Goal: Communication & Community: Answer question/provide support

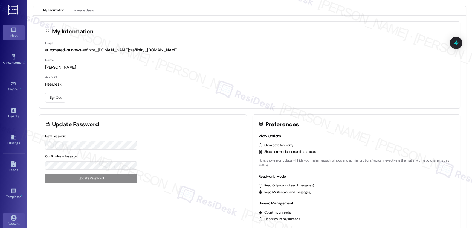
click at [10, 34] on div "Inbox" at bounding box center [13, 35] width 27 height 5
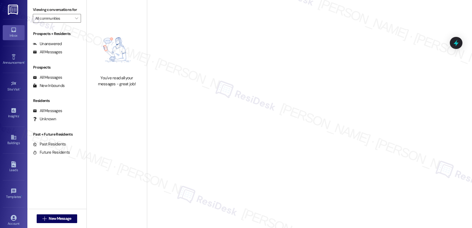
click at [10, 34] on div "Inbox" at bounding box center [13, 35] width 27 height 5
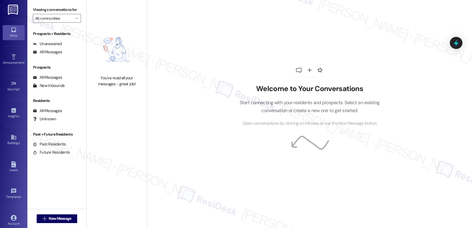
click at [10, 34] on div "Inbox" at bounding box center [13, 35] width 27 height 5
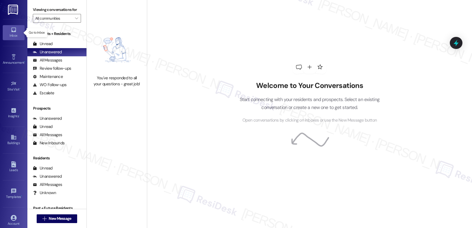
click at [10, 34] on div "Inbox" at bounding box center [13, 35] width 27 height 5
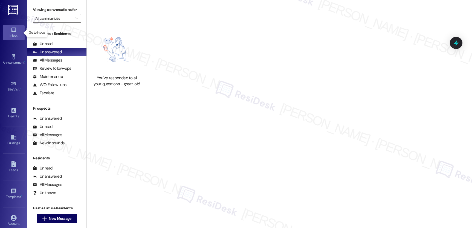
click at [10, 34] on div "Inbox" at bounding box center [13, 35] width 27 height 5
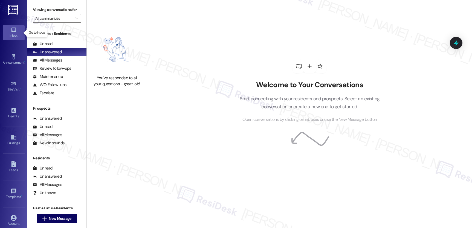
click at [10, 34] on div "Inbox" at bounding box center [13, 35] width 27 height 5
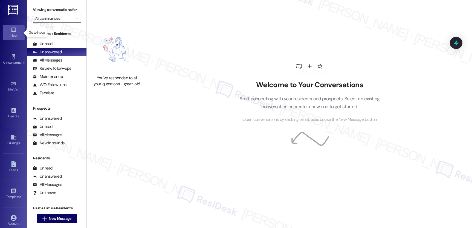
click at [10, 34] on div "Inbox" at bounding box center [13, 35] width 27 height 5
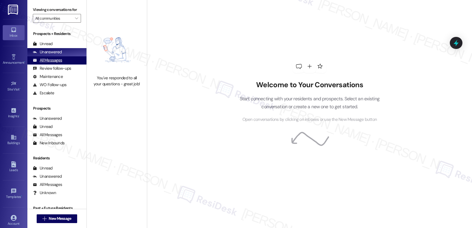
click at [54, 63] on div "All Messages" at bounding box center [47, 60] width 29 height 6
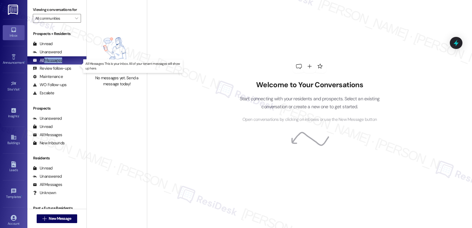
click at [54, 63] on div "All Messages" at bounding box center [47, 60] width 29 height 6
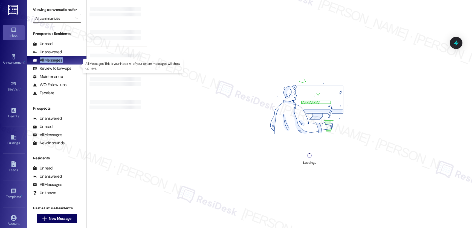
click at [54, 63] on div "All Messages" at bounding box center [47, 60] width 29 height 6
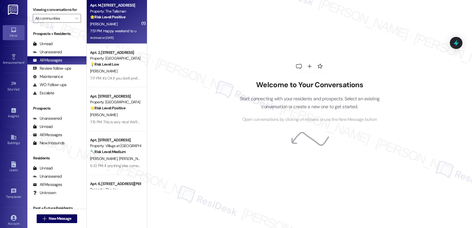
click at [124, 28] on div "7:51 PM: Happy weekend to u 7:51 PM: Happy weekend to u" at bounding box center [113, 30] width 46 height 5
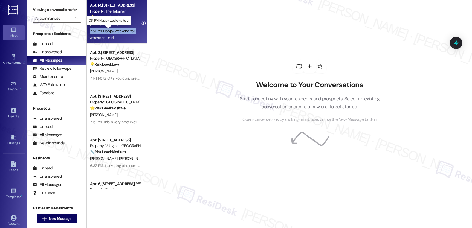
click at [124, 28] on div "7:51 PM: Happy weekend to u 7:51 PM: Happy weekend to u" at bounding box center [113, 30] width 46 height 5
click at [125, 29] on div "7:51 PM: Happy weekend to u 7:51 PM: Happy weekend to u" at bounding box center [113, 30] width 46 height 5
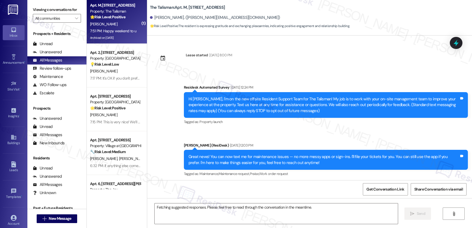
scroll to position [20553, 0]
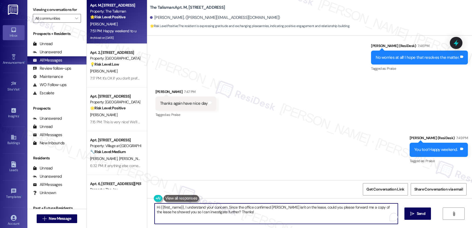
click at [235, 208] on textarea "Hi {{first_name}}, I understand your concern. Since the office confirmed [PERSO…" at bounding box center [275, 213] width 243 height 21
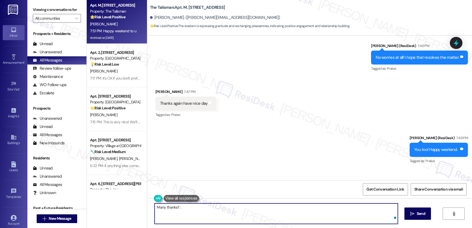
type textarea "Many thanks!! :)"
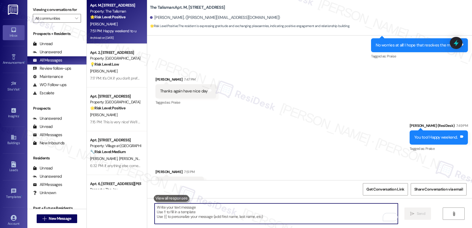
scroll to position [20591, 0]
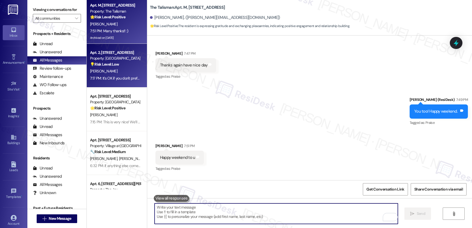
click at [112, 68] on div "[PERSON_NAME]" at bounding box center [115, 71] width 52 height 7
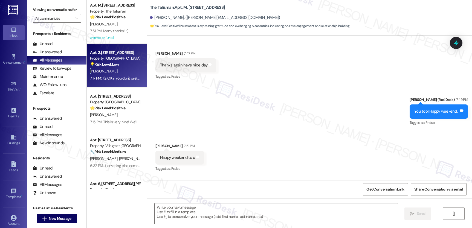
click at [112, 68] on div "[PERSON_NAME]" at bounding box center [115, 71] width 52 height 7
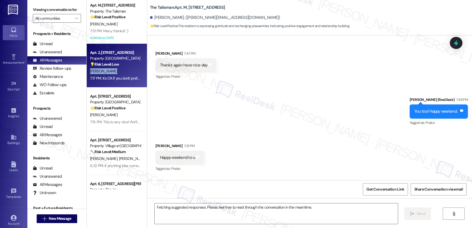
click at [112, 68] on div "[PERSON_NAME]" at bounding box center [115, 71] width 52 height 7
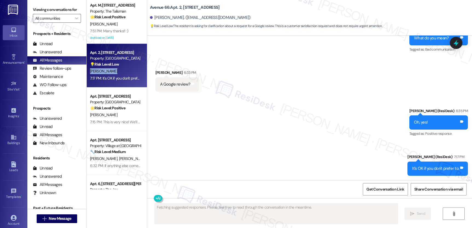
scroll to position [1386, 0]
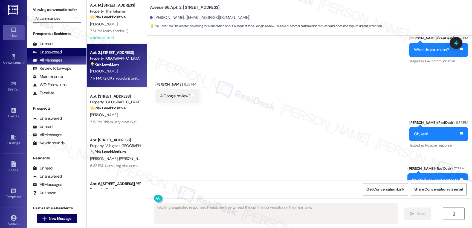
click at [50, 55] on div "Unanswered" at bounding box center [47, 52] width 29 height 6
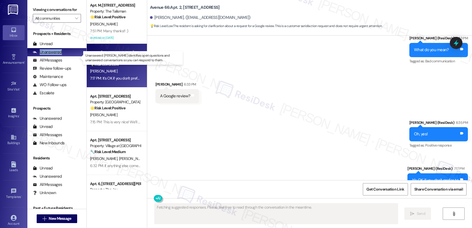
click at [50, 55] on div "Unanswered" at bounding box center [47, 52] width 29 height 6
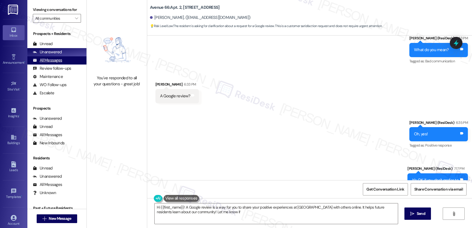
click at [54, 63] on div "All Messages" at bounding box center [47, 60] width 29 height 6
type textarea "Hi {{first_name}}! A Google review is a way for you to share your positive expe…"
click at [54, 63] on div "All Messages" at bounding box center [47, 60] width 29 height 6
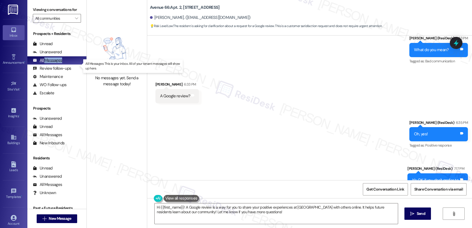
click at [54, 63] on div "All Messages" at bounding box center [47, 60] width 29 height 6
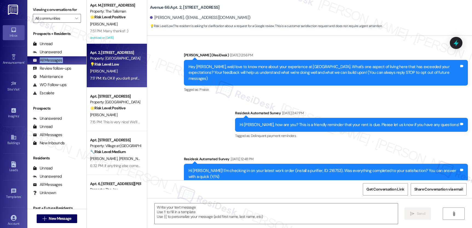
type textarea "Fetching suggested responses. Please feel free to read through the conversation…"
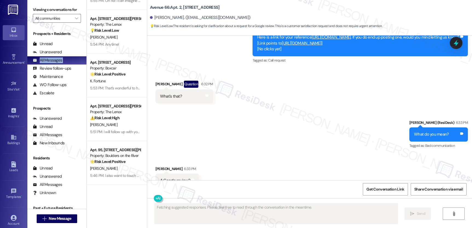
scroll to position [545, 0]
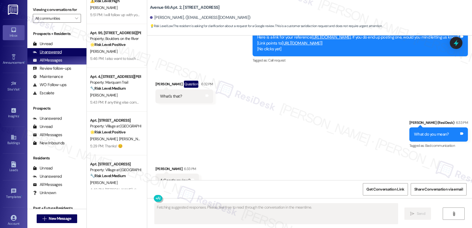
click at [52, 55] on div "Unanswered" at bounding box center [47, 52] width 29 height 6
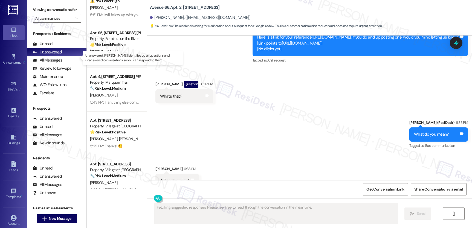
click at [52, 55] on div "Unanswered" at bounding box center [47, 52] width 29 height 6
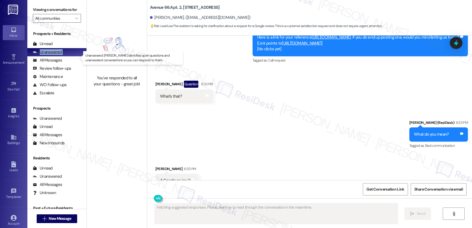
click at [52, 55] on div "Unanswered" at bounding box center [47, 52] width 29 height 6
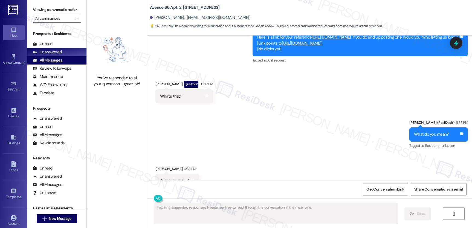
click at [46, 63] on div "All Messages" at bounding box center [47, 60] width 29 height 6
click at [47, 63] on div "All Messages" at bounding box center [47, 60] width 29 height 6
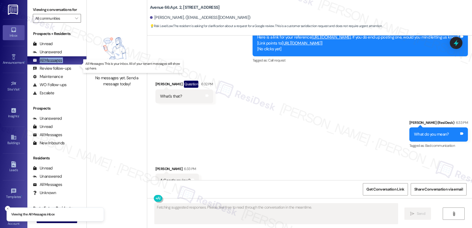
click at [47, 63] on div "All Messages" at bounding box center [47, 60] width 29 height 6
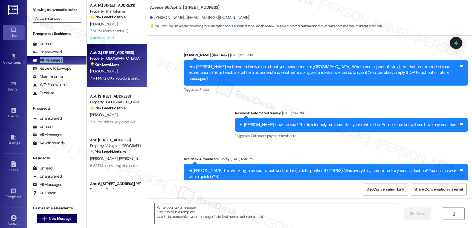
type textarea "Fetching suggested responses. Please feel free to read through the conversation…"
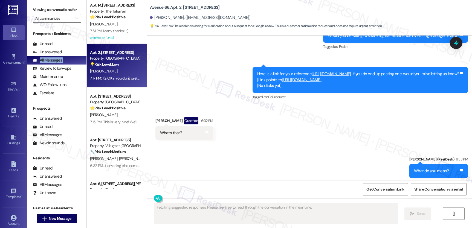
scroll to position [1302, 0]
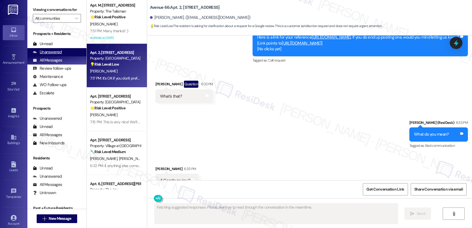
click at [49, 55] on div "Unanswered" at bounding box center [47, 52] width 29 height 6
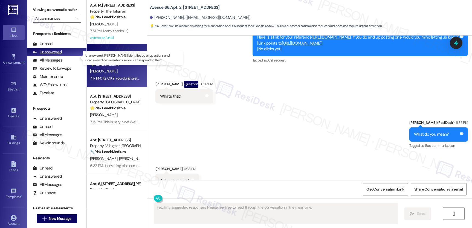
click at [49, 55] on div "Unanswered" at bounding box center [47, 52] width 29 height 6
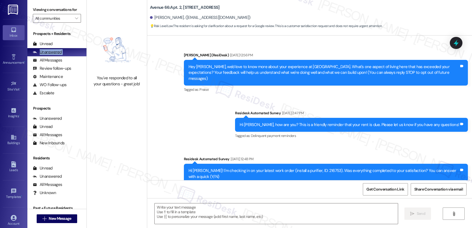
type textarea "Fetching suggested responses. Please feel free to read through the conversation…"
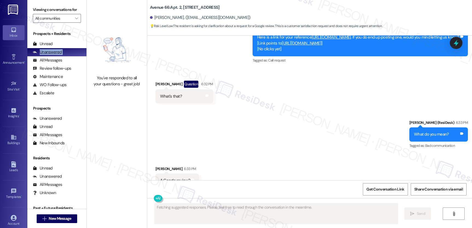
click at [50, 55] on div "Unanswered" at bounding box center [47, 52] width 29 height 6
click at [50, 54] on div "Unanswered (0)" at bounding box center [56, 52] width 59 height 8
click at [50, 47] on div "Unread" at bounding box center [43, 44] width 20 height 6
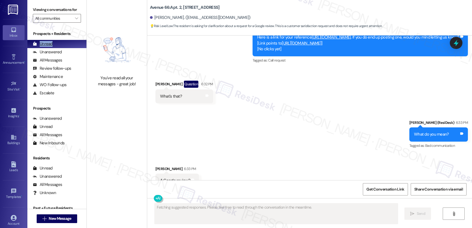
click at [50, 47] on div "Unread" at bounding box center [43, 44] width 20 height 6
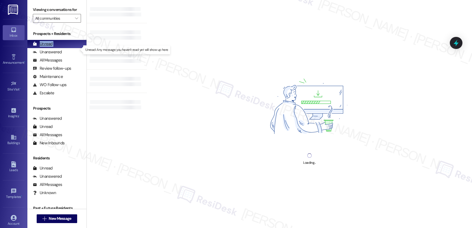
click at [50, 47] on div "Unread" at bounding box center [43, 44] width 20 height 6
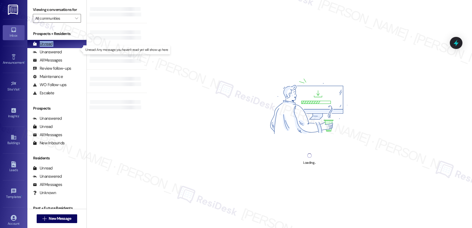
click at [50, 47] on div "Unread" at bounding box center [43, 44] width 20 height 6
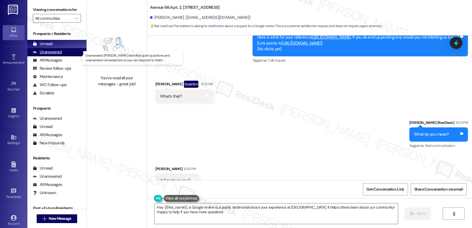
type textarea "Hey {{first_name}}, a Google review is a public testimonial about your experien…"
click at [49, 56] on div "Unanswered (0)" at bounding box center [56, 52] width 59 height 8
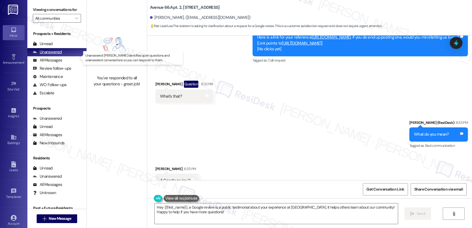
click at [49, 55] on div "Unanswered" at bounding box center [47, 52] width 29 height 6
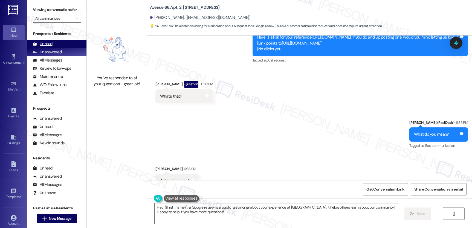
click at [47, 48] on div "Unread (0)" at bounding box center [56, 44] width 59 height 8
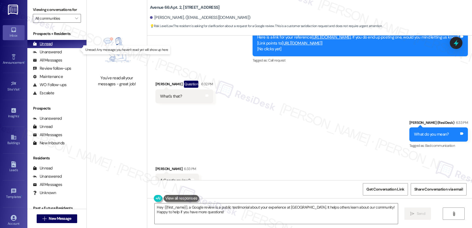
click at [47, 48] on div "Unread (0)" at bounding box center [56, 44] width 59 height 8
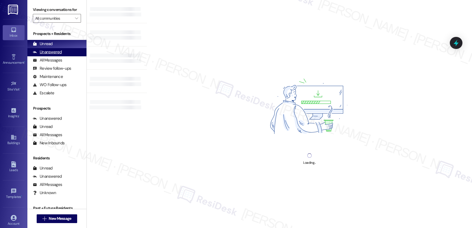
click at [47, 55] on div "Unanswered" at bounding box center [47, 52] width 29 height 6
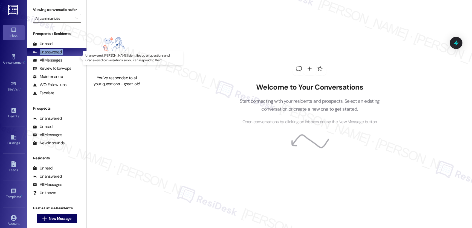
click at [47, 55] on div "Unanswered" at bounding box center [47, 52] width 29 height 6
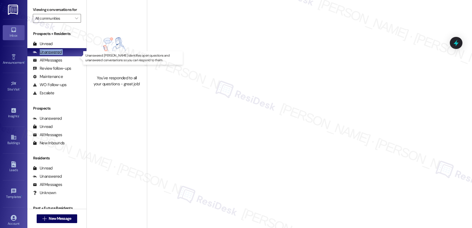
click at [47, 55] on div "Unanswered" at bounding box center [47, 52] width 29 height 6
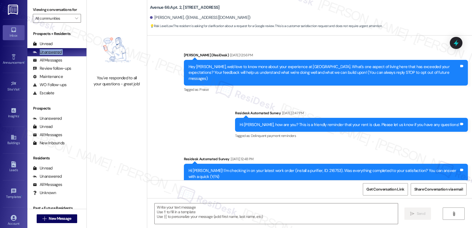
click at [47, 55] on div "Unanswered" at bounding box center [47, 52] width 29 height 6
type textarea "Fetching suggested responses. Please feel free to read through the conversation…"
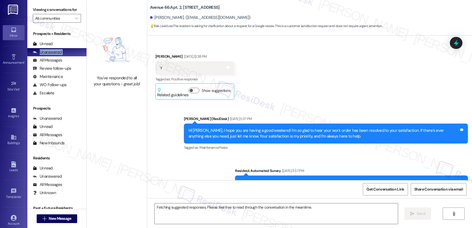
click at [47, 55] on div "Unanswered" at bounding box center [47, 52] width 29 height 6
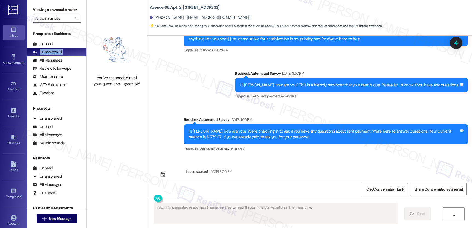
click at [47, 55] on div "Unanswered" at bounding box center [47, 52] width 29 height 6
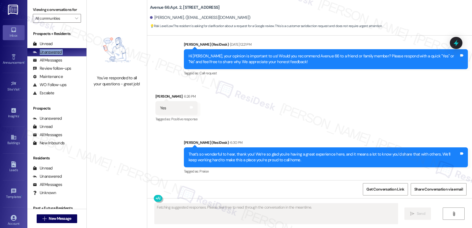
click at [47, 55] on div "Unanswered" at bounding box center [47, 52] width 29 height 6
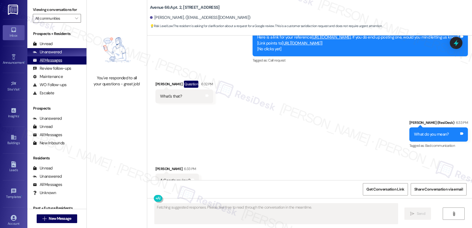
click at [50, 63] on div "All Messages" at bounding box center [47, 60] width 29 height 6
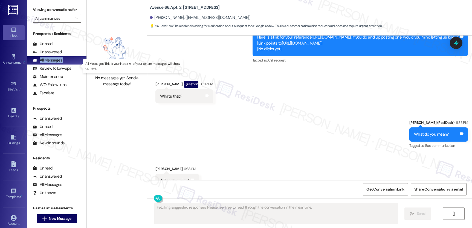
click at [50, 63] on div "All Messages" at bounding box center [47, 60] width 29 height 6
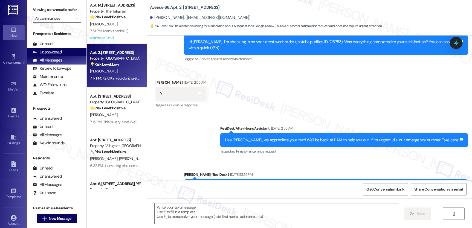
click at [43, 54] on div "Unanswered (0)" at bounding box center [56, 52] width 59 height 8
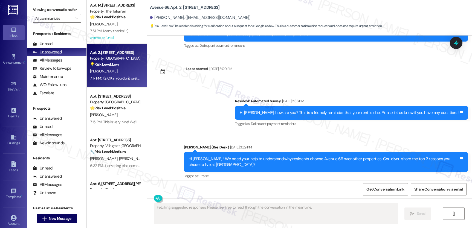
click at [48, 55] on div "Unanswered" at bounding box center [47, 52] width 29 height 6
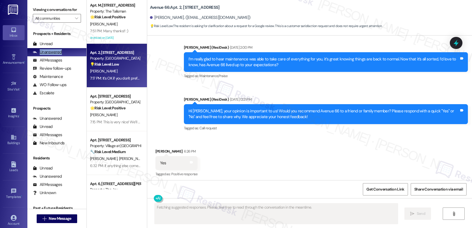
click at [48, 55] on div "Unanswered" at bounding box center [47, 52] width 29 height 6
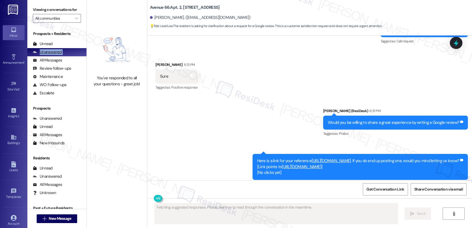
click at [48, 55] on div "Unanswered" at bounding box center [47, 52] width 29 height 6
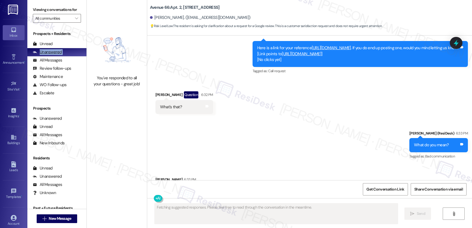
click at [48, 55] on div "Unanswered" at bounding box center [47, 52] width 29 height 6
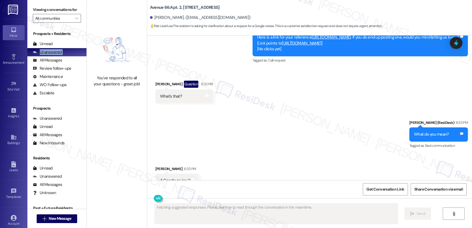
click at [48, 55] on div "Unanswered" at bounding box center [47, 52] width 29 height 6
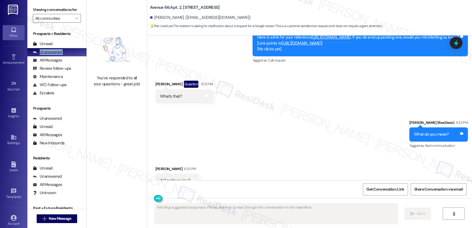
click at [48, 55] on div "Unanswered" at bounding box center [47, 52] width 29 height 6
click at [40, 47] on div "Unread" at bounding box center [43, 44] width 20 height 6
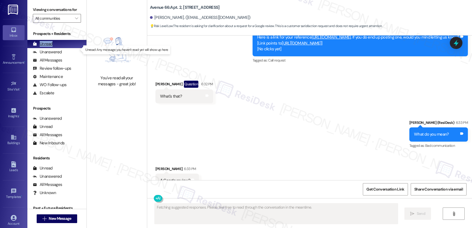
click at [40, 47] on div "Unread" at bounding box center [43, 44] width 20 height 6
type textarea "Hey {{first_name}}! A"
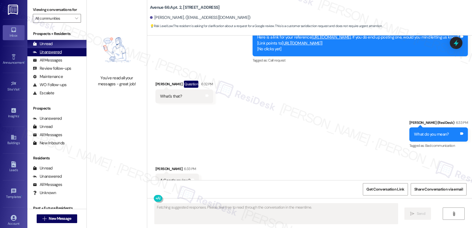
click at [52, 55] on div "Unanswered" at bounding box center [47, 52] width 29 height 6
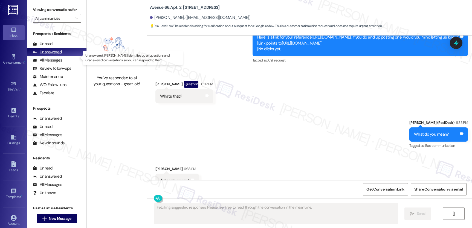
click at [52, 55] on div "Unanswered" at bounding box center [47, 52] width 29 height 6
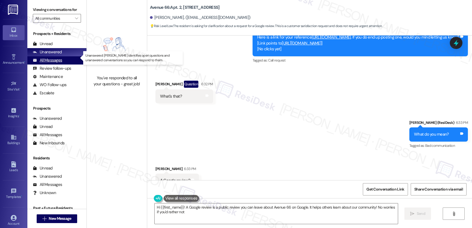
type textarea "Hi {{first_name}}! A Google review is a public review you can leave about Avenu…"
click at [52, 63] on div "All Messages" at bounding box center [47, 60] width 29 height 6
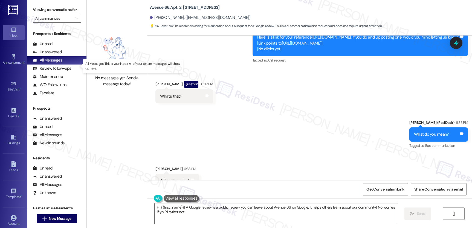
click at [52, 63] on div "All Messages" at bounding box center [47, 60] width 29 height 6
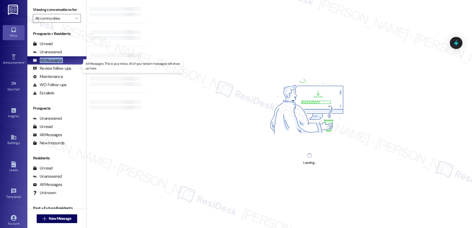
click at [52, 63] on div "All Messages" at bounding box center [47, 60] width 29 height 6
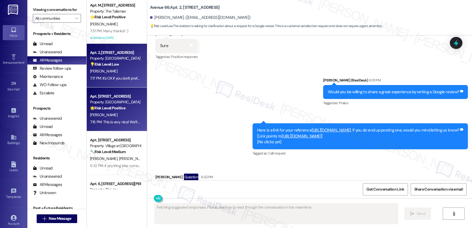
click at [94, 89] on div "Apt. 174, [STREET_ADDRESS] Property: Pacific Village 🌟 Risk Level: Positive The…" at bounding box center [117, 109] width 60 height 44
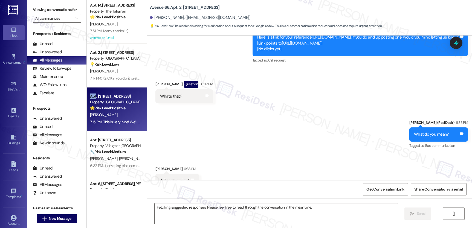
click at [94, 89] on div "Apt. 174, [STREET_ADDRESS] Property: Pacific Village 🌟 Risk Level: Positive The…" at bounding box center [117, 109] width 60 height 44
click at [95, 89] on div "Apt. 174, [STREET_ADDRESS] Property: Pacific Village 🌟 Risk Level: Positive The…" at bounding box center [117, 109] width 60 height 44
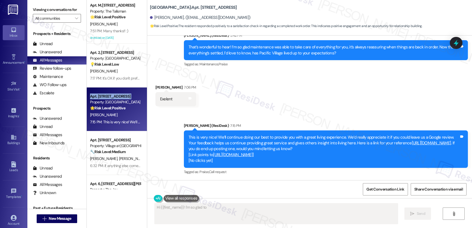
scroll to position [518, 0]
click at [101, 92] on div "Apt. 174, [STREET_ADDRESS] Property: Pacific Village 🌟 Risk Level: Positive The…" at bounding box center [117, 109] width 60 height 44
click at [109, 96] on div "Apt. [STREET_ADDRESS]" at bounding box center [115, 96] width 51 height 6
click at [110, 97] on div "Apt. [STREET_ADDRESS]" at bounding box center [115, 96] width 51 height 6
type textarea "Hi {{first_name}}! I'm so glad to hear you're having an excellent experience at…"
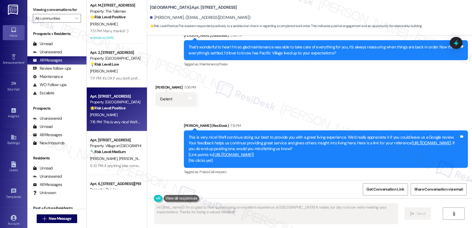
click at [112, 98] on div "Apt. [STREET_ADDRESS]" at bounding box center [115, 96] width 51 height 6
click at [113, 98] on div "Apt. [STREET_ADDRESS]" at bounding box center [115, 96] width 51 height 6
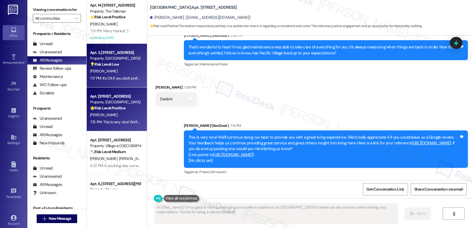
click at [117, 63] on div "💡 Risk Level: Low The resident is asking for clarification about a request for …" at bounding box center [115, 65] width 51 height 6
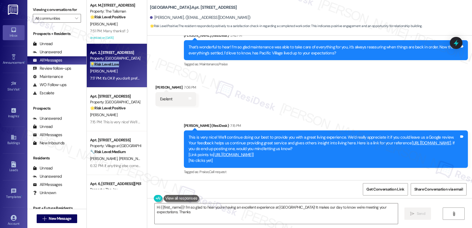
click at [117, 63] on div "💡 Risk Level: Low The resident is asking for clarification about a request for …" at bounding box center [115, 65] width 51 height 6
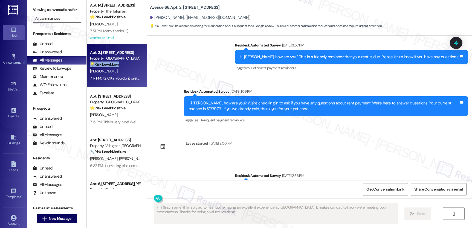
click at [117, 63] on div "💡 Risk Level: Low The resident is asking for clarification about a request for …" at bounding box center [115, 65] width 51 height 6
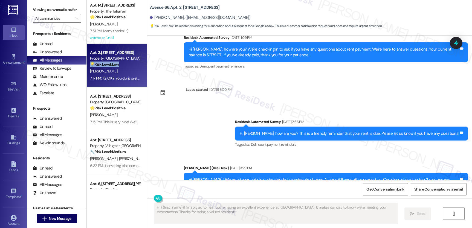
click at [117, 63] on div "💡 Risk Level: Low The resident is asking for clarification about a request for …" at bounding box center [115, 65] width 51 height 6
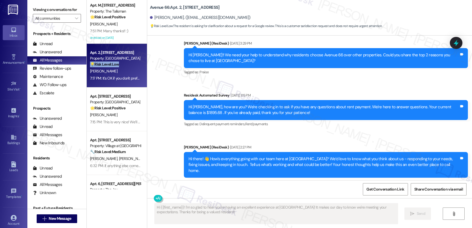
click at [117, 63] on div "💡 Risk Level: Low The resident is asking for clarification about a request for …" at bounding box center [115, 65] width 51 height 6
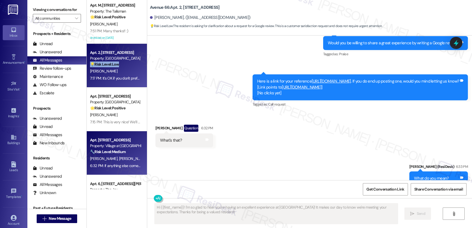
scroll to position [1302, 0]
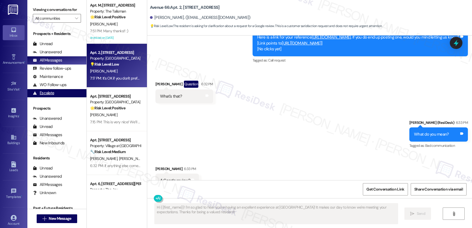
click at [50, 97] on div "Escalate (undefined)" at bounding box center [56, 93] width 59 height 8
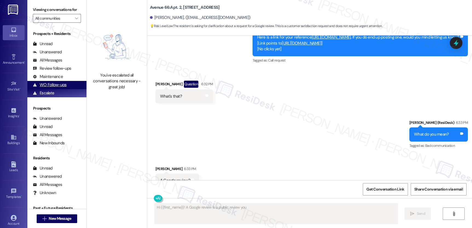
drag, startPoint x: 54, startPoint y: 96, endPoint x: 55, endPoint y: 92, distance: 4.1
click at [54, 96] on div "Escalate (undefined)" at bounding box center [56, 93] width 59 height 8
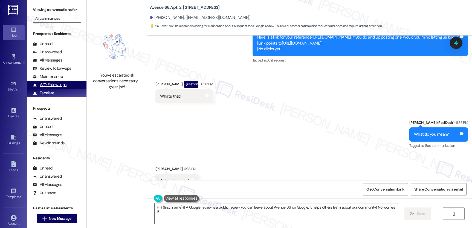
click at [55, 88] on div "WO Follow-ups" at bounding box center [50, 85] width 34 height 6
type textarea "Hi {{first_name}}! A Google review is a public review you can leave about Avenu…"
click at [55, 88] on div "WO Follow-ups" at bounding box center [50, 85] width 34 height 6
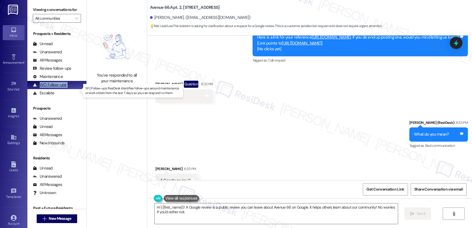
click at [55, 88] on div "WO Follow-ups" at bounding box center [50, 85] width 34 height 6
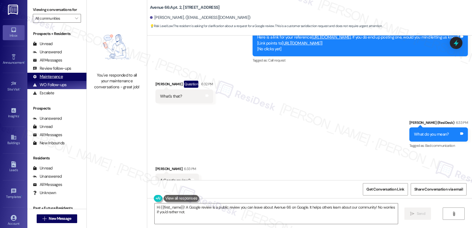
click at [60, 80] on div "Maintenance" at bounding box center [48, 77] width 30 height 6
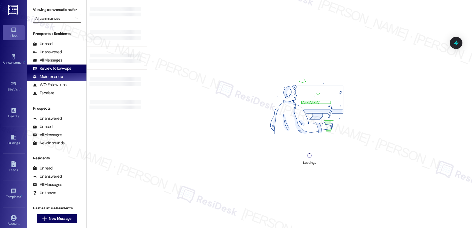
click at [58, 71] on div "Review follow-ups" at bounding box center [52, 69] width 38 height 6
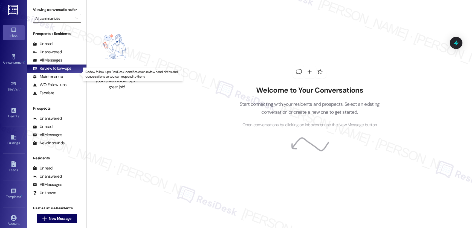
click at [58, 71] on div "Review follow-ups" at bounding box center [52, 69] width 38 height 6
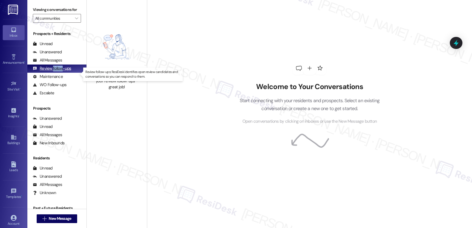
click at [58, 71] on div "Review follow-ups" at bounding box center [52, 69] width 38 height 6
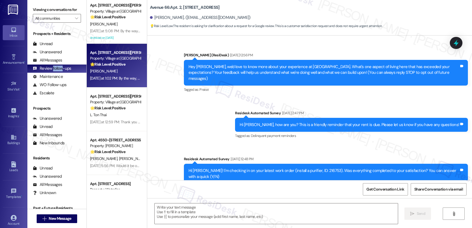
type textarea "Fetching suggested responses. Please feel free to read through the conversation…"
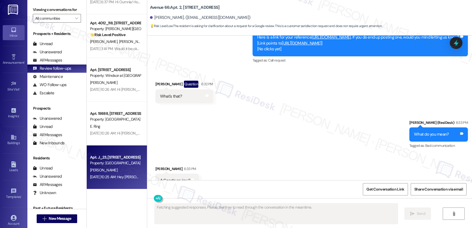
click at [125, 154] on div "Apt. J_23, [STREET_ADDRESS]" at bounding box center [115, 157] width 51 height 6
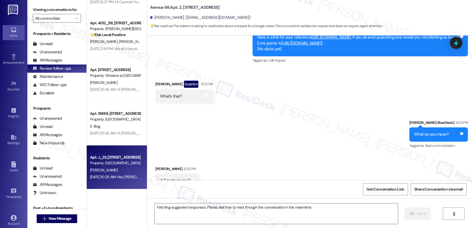
click at [125, 154] on div "Apt. J_23, [STREET_ADDRESS]" at bounding box center [115, 157] width 51 height 6
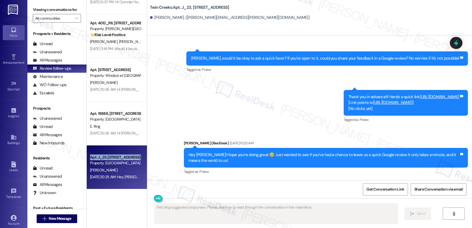
click at [125, 154] on div "Apt. J_23, [STREET_ADDRESS]" at bounding box center [115, 157] width 51 height 6
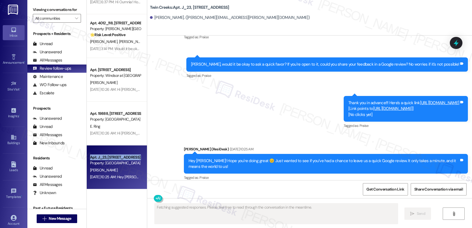
click at [125, 154] on div "Apt. J_23, [STREET_ADDRESS]" at bounding box center [115, 157] width 51 height 6
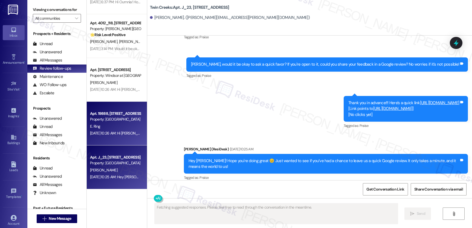
click at [124, 136] on div "[DATE] 10:26 AM: Hi [PERSON_NAME]! I hope your day is going well. 😊 I just want…" at bounding box center [115, 133] width 52 height 7
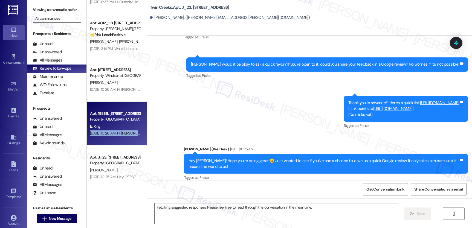
click at [124, 135] on div "[DATE] 10:26 AM: Hi [PERSON_NAME]! I hope your day is going well. 😊 I just want…" at bounding box center [277, 133] width 375 height 5
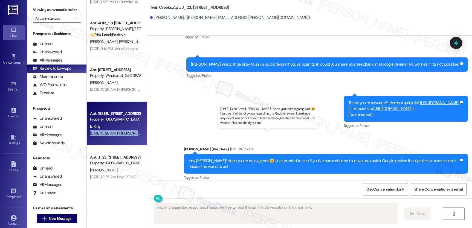
click at [124, 135] on div "[DATE] 10:26 AM: Hi [PERSON_NAME]! I hope your day is going well. 😊 I just want…" at bounding box center [277, 133] width 375 height 5
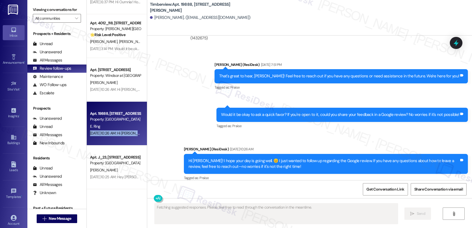
click at [124, 135] on div "[DATE] 10:26 AM: Hi [PERSON_NAME]! I hope your day is going well. 😊 I just want…" at bounding box center [277, 133] width 375 height 5
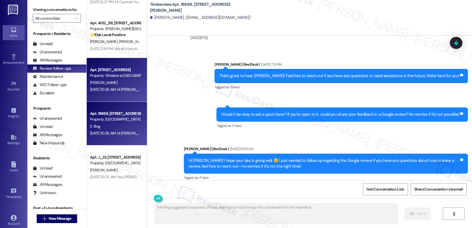
click at [121, 87] on div "[DATE] 10:26 AM: Hi [PERSON_NAME]! Hope you're doing great 😊 Just wanted to see…" at bounding box center [244, 89] width 308 height 5
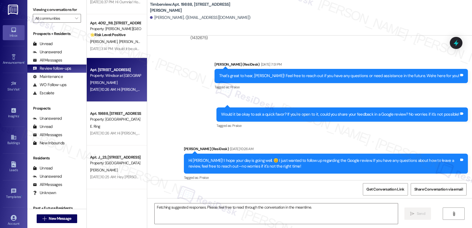
click at [121, 87] on div "[DATE] 10:26 AM: Hi [PERSON_NAME]! Hope you're doing great 😊 Just wanted to see…" at bounding box center [244, 89] width 308 height 5
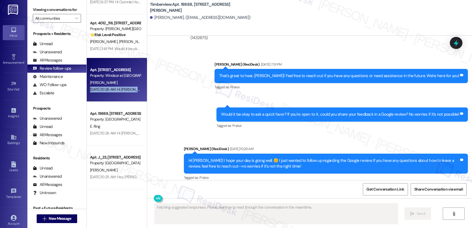
click at [121, 87] on div "[DATE] 10:26 AM: Hi [PERSON_NAME]! Hope you're doing great 😊 Just wanted to see…" at bounding box center [244, 89] width 308 height 5
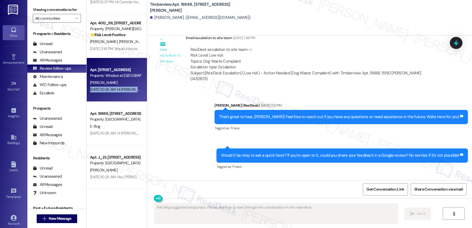
click at [121, 87] on div "[DATE] 10:26 AM: Hi [PERSON_NAME]! Hope you're doing great 😊 Just wanted to see…" at bounding box center [244, 89] width 308 height 5
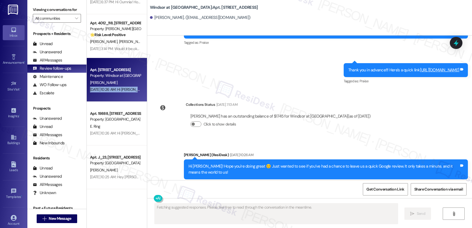
click at [121, 87] on div "[DATE] 10:26 AM: Hi [PERSON_NAME]! Hope you're doing great 😊 Just wanted to see…" at bounding box center [244, 89] width 308 height 5
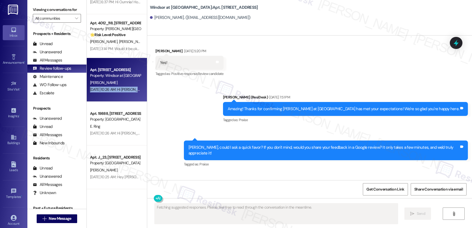
click at [121, 87] on div "[DATE] 10:26 AM: Hi [PERSON_NAME]! Hope you're doing great 😊 Just wanted to see…" at bounding box center [244, 89] width 308 height 5
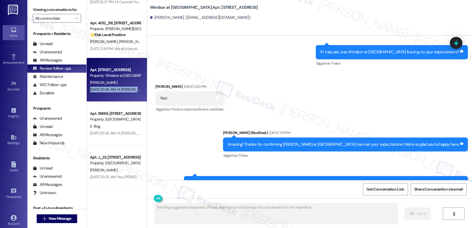
click at [121, 87] on div "[DATE] 10:26 AM: Hi [PERSON_NAME]! Hope you're doing great 😊 Just wanted to see…" at bounding box center [244, 89] width 308 height 5
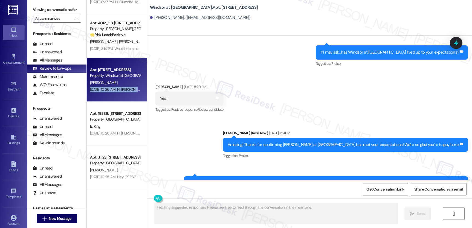
click at [121, 87] on div "[DATE] 10:26 AM: Hi [PERSON_NAME]! Hope you're doing great 😊 Just wanted to see…" at bounding box center [244, 89] width 308 height 5
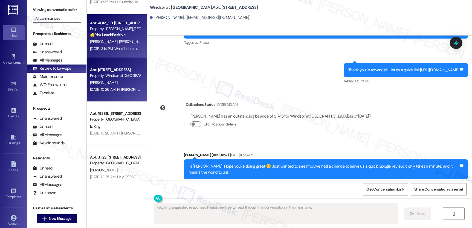
click at [113, 46] on div "[DATE] 3:14 PM: Would it be okay to ask a quick favor? If you're open to it, co…" at bounding box center [211, 48] width 243 height 5
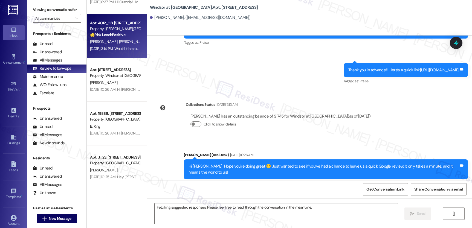
click at [113, 46] on div "[DATE] 3:14 PM: Would it be okay to ask a quick favor? If you're open to it, co…" at bounding box center [211, 48] width 243 height 5
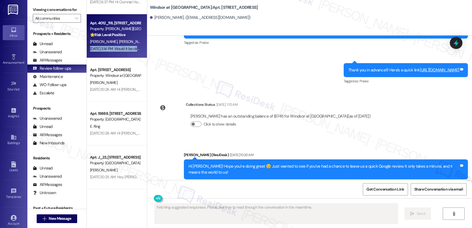
click at [113, 46] on div "[DATE] 3:14 PM: Would it be okay to ask a quick favor? If you're open to it, co…" at bounding box center [211, 48] width 243 height 5
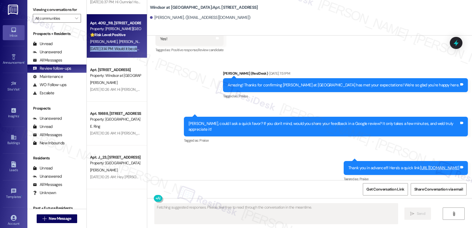
click at [113, 46] on div "[DATE] 3:14 PM: Would it be okay to ask a quick favor? If you're open to it, co…" at bounding box center [211, 48] width 243 height 5
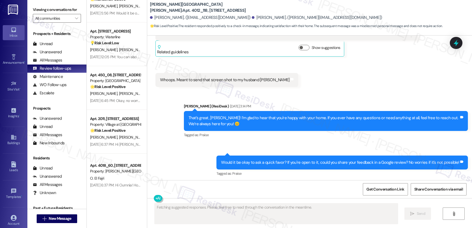
scroll to position [150, 0]
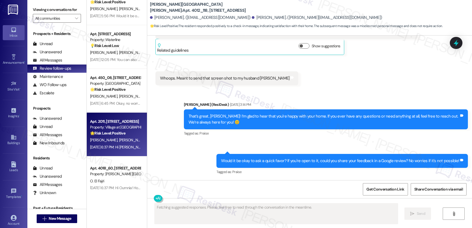
click at [151, 131] on div "Sent via SMS [PERSON_NAME] (ResiDesk) [DATE] 3:14 PM That’s great, [PERSON_NAME…" at bounding box center [309, 134] width 324 height 90
type textarea "{{first_name}}, thanks for letting us"
click at [124, 137] on div "[PERSON_NAME] [PERSON_NAME]" at bounding box center [115, 140] width 52 height 7
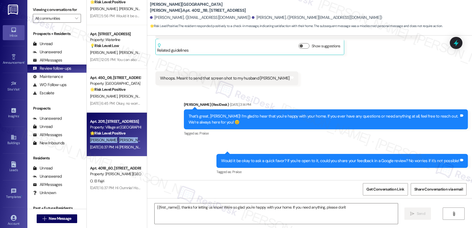
click at [124, 137] on div "[PERSON_NAME] [PERSON_NAME]" at bounding box center [115, 140] width 52 height 7
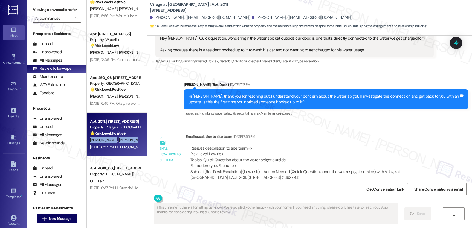
type textarea "{{first_name}}, thanks for letting us know! We're so glad you're happy with you…"
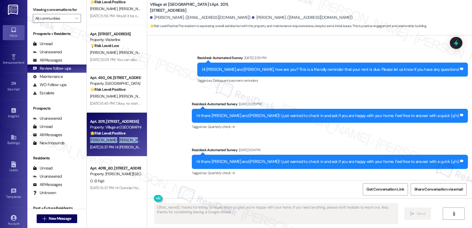
click at [124, 137] on div "[PERSON_NAME] [PERSON_NAME]" at bounding box center [115, 140] width 52 height 7
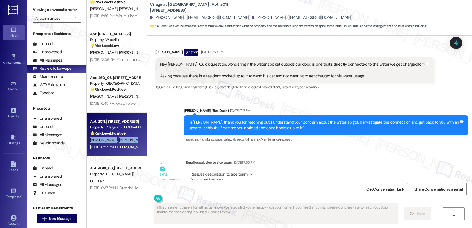
click at [124, 137] on div "[PERSON_NAME] [PERSON_NAME]" at bounding box center [115, 140] width 52 height 7
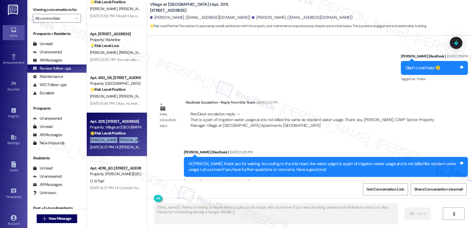
click at [124, 137] on div "[PERSON_NAME] [PERSON_NAME]" at bounding box center [115, 140] width 52 height 7
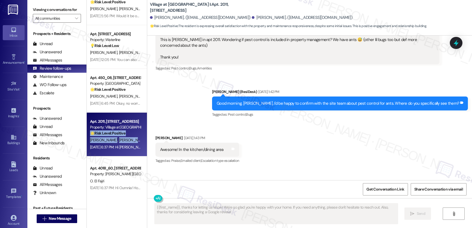
click at [124, 137] on div "[PERSON_NAME] [PERSON_NAME]" at bounding box center [115, 140] width 52 height 7
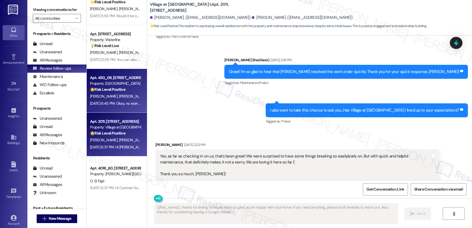
click at [123, 100] on div "[DATE] 6:45 PM: Okay, no worries! [DATE] 6:45 PM: Okay, no worries!" at bounding box center [115, 103] width 52 height 7
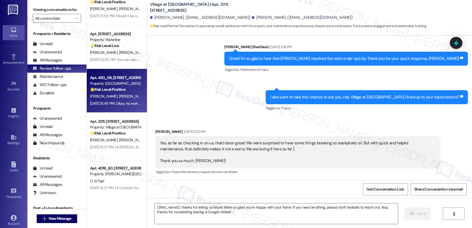
click at [123, 100] on div "[DATE] 6:45 PM: Okay, no worries! [DATE] 6:45 PM: Okay, no worries!" at bounding box center [115, 103] width 52 height 7
type textarea "Fetching suggested responses. Please feel free to read through the conversation…"
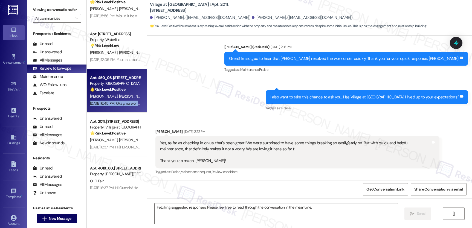
click at [123, 100] on div "[DATE] 6:45 PM: Okay, no worries! [DATE] 6:45 PM: Okay, no worries!" at bounding box center [115, 103] width 52 height 7
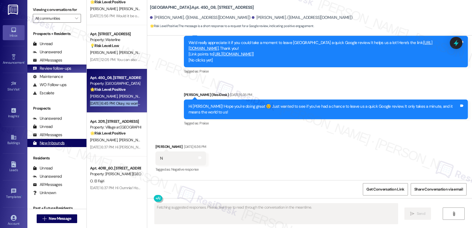
scroll to position [512, 0]
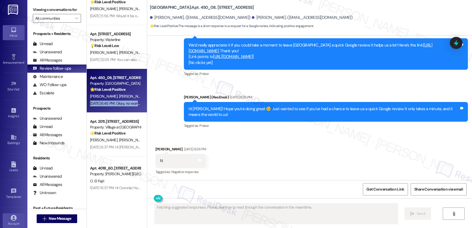
click at [13, 213] on link "Account" at bounding box center [14, 220] width 22 height 15
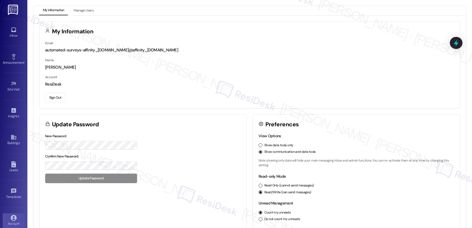
click at [49, 99] on button "Sign Out" at bounding box center [55, 98] width 20 height 10
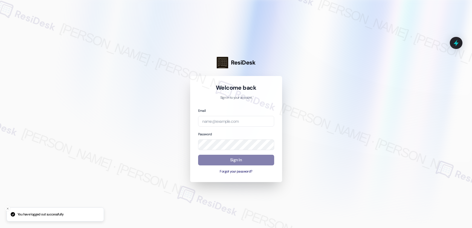
click at [51, 99] on div at bounding box center [236, 114] width 472 height 228
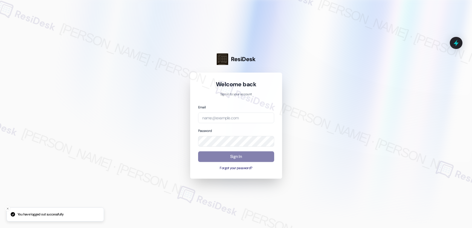
click at [51, 99] on div at bounding box center [236, 114] width 472 height 228
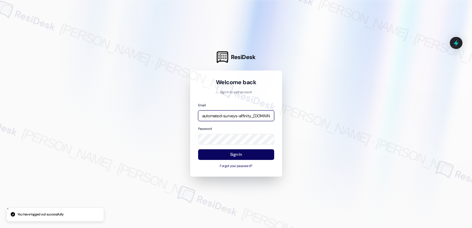
click at [234, 119] on input "automated-surveys-affinity_[DOMAIN_NAME]@affinity_[DOMAIN_NAME]" at bounding box center [236, 115] width 76 height 11
type input "[EMAIL_ADDRESS][DOMAIN_NAME]"
click at [249, 152] on button "Sign In" at bounding box center [236, 154] width 76 height 11
